Goal: Navigation & Orientation: Find specific page/section

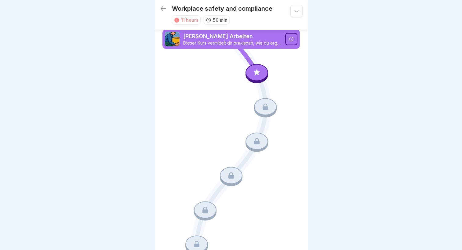
click at [166, 9] on icon at bounding box center [163, 8] width 5 height 4
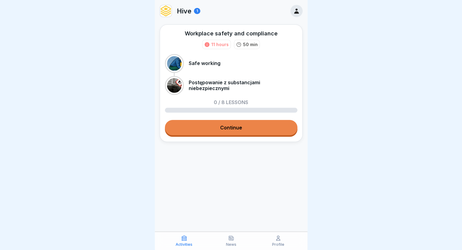
click at [175, 85] on div at bounding box center [174, 85] width 15 height 15
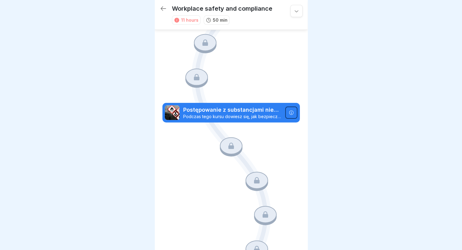
scroll to position [170, 0]
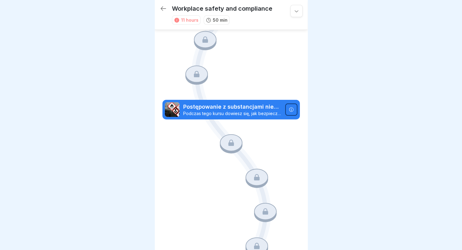
click at [289, 107] on icon at bounding box center [291, 109] width 5 height 5
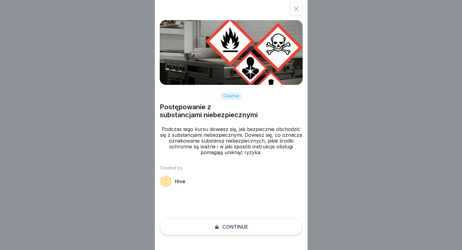
click at [298, 10] on icon at bounding box center [296, 9] width 5 height 5
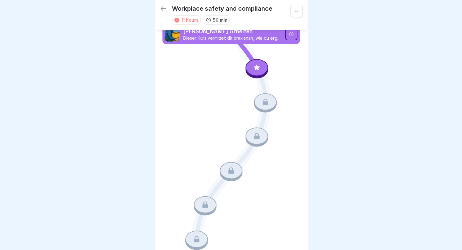
scroll to position [0, 0]
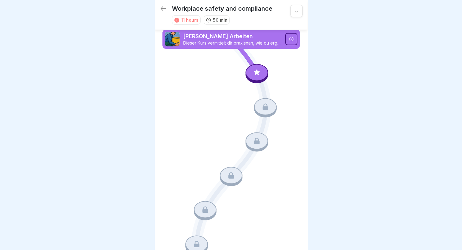
click at [289, 39] on icon at bounding box center [291, 39] width 5 height 5
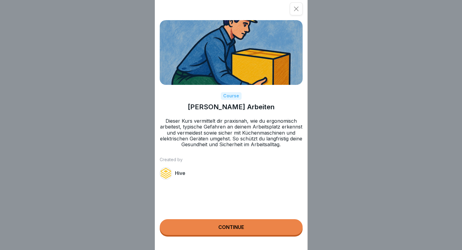
scroll to position [5, 0]
click at [294, 10] on div at bounding box center [296, 8] width 13 height 13
